Goal: Task Accomplishment & Management: Use online tool/utility

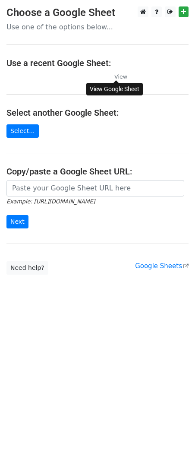
click at [121, 78] on small "View" at bounding box center [120, 76] width 13 height 6
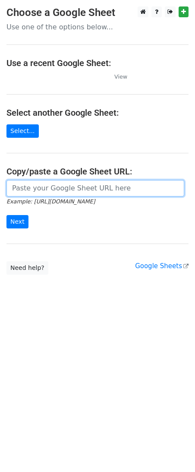
click at [64, 190] on input "url" at bounding box center [95, 188] width 178 height 16
paste input "https://docs.google.com/spreadsheets/d/1jNIuOAK9ubnB9XCiOiTZWoruZzbXrSiWjAIvgOd…"
type input "https://docs.google.com/spreadsheets/d/1jNIuOAK9ubnB9XCiOiTZWoruZzbXrSiWjAIvgOd…"
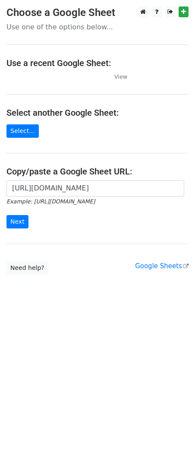
scroll to position [0, 0]
click at [23, 222] on input "Next" at bounding box center [17, 221] width 22 height 13
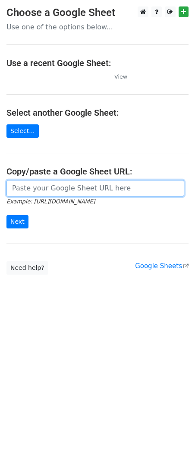
click at [56, 188] on input "url" at bounding box center [95, 188] width 178 height 16
paste input "https://docs.google.com/spreadsheets/d/1jNIuOAK9ubnB9XCiOiTZWoruZzbXrSiWjAIvgOd…"
type input "https://docs.google.com/spreadsheets/d/1jNIuOAK9ubnB9XCiOiTZWoruZzbXrSiWjAIvgOd…"
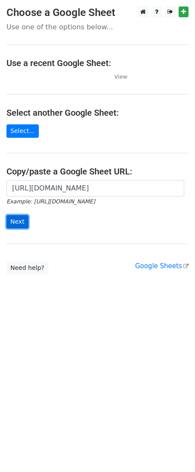
click at [19, 220] on input "Next" at bounding box center [17, 221] width 22 height 13
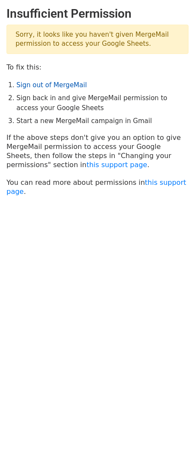
click at [40, 86] on link "Sign out of MergeMail" at bounding box center [51, 85] width 70 height 8
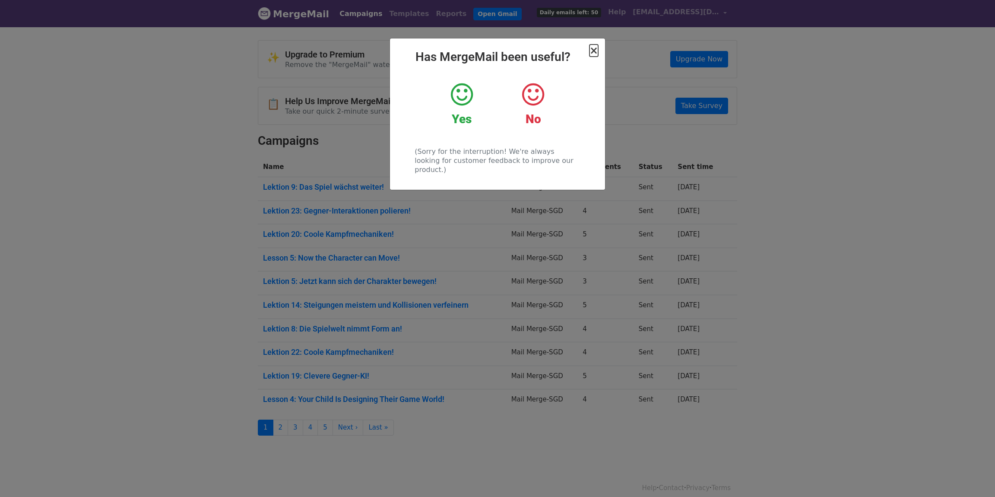
click at [594, 50] on span "×" at bounding box center [594, 50] width 9 height 12
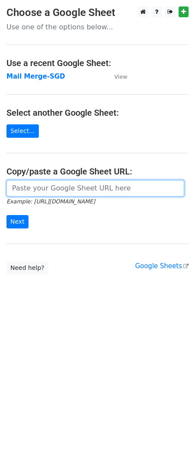
click at [76, 196] on input "url" at bounding box center [95, 188] width 178 height 16
paste input "[URL][DOMAIN_NAME]"
type input "[URL][DOMAIN_NAME]"
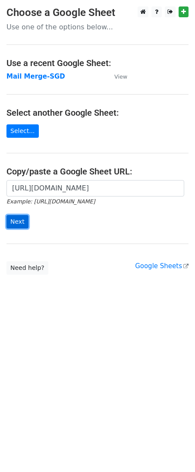
click at [20, 219] on input "Next" at bounding box center [17, 221] width 22 height 13
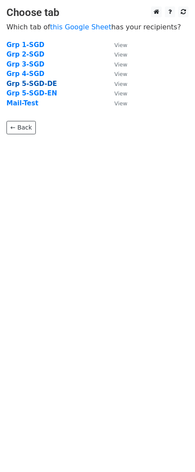
click at [37, 83] on strong "Grp 5-SGD-DE" at bounding box center [31, 84] width 51 height 8
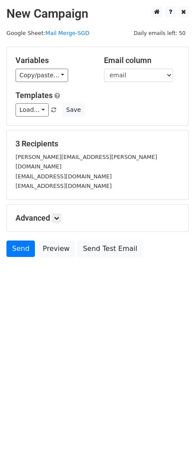
click at [95, 148] on h5 "3 Recipients" at bounding box center [98, 144] width 164 height 10
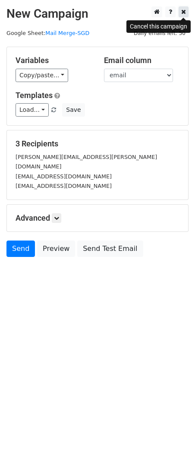
click at [184, 10] on icon at bounding box center [183, 12] width 5 height 6
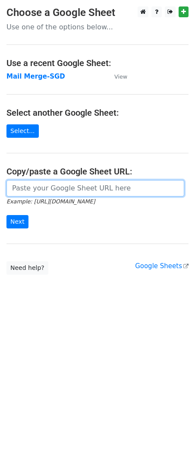
click at [76, 195] on input "url" at bounding box center [95, 188] width 178 height 16
paste input "https://docs.google.com/spreadsheets/d/1jNIuOAK9ubnB9XCiOiTZWoruZzbXrSiWjAIvgOd…"
type input "https://docs.google.com/spreadsheets/d/1jNIuOAK9ubnB9XCiOiTZWoruZzbXrSiWjAIvgOd…"
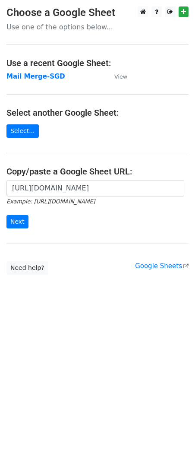
click at [27, 222] on form "https://docs.google.com/spreadsheets/d/1jNIuOAK9ubnB9XCiOiTZWoruZzbXrSiWjAIvgOd…" at bounding box center [97, 204] width 182 height 48
click at [22, 223] on input "Next" at bounding box center [17, 221] width 22 height 13
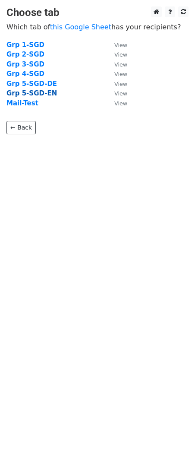
click at [39, 94] on strong "Grp 5-SGD-EN" at bounding box center [31, 93] width 51 height 8
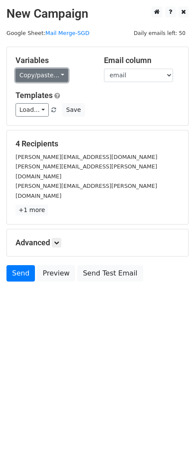
click at [50, 75] on link "Copy/paste..." at bounding box center [42, 75] width 53 height 13
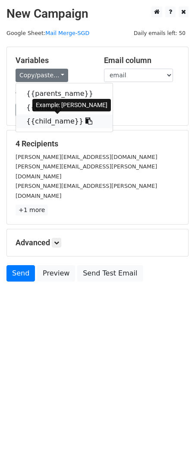
click at [47, 124] on link "{{child_name}}" at bounding box center [64, 121] width 97 height 14
